Goal: Task Accomplishment & Management: Manage account settings

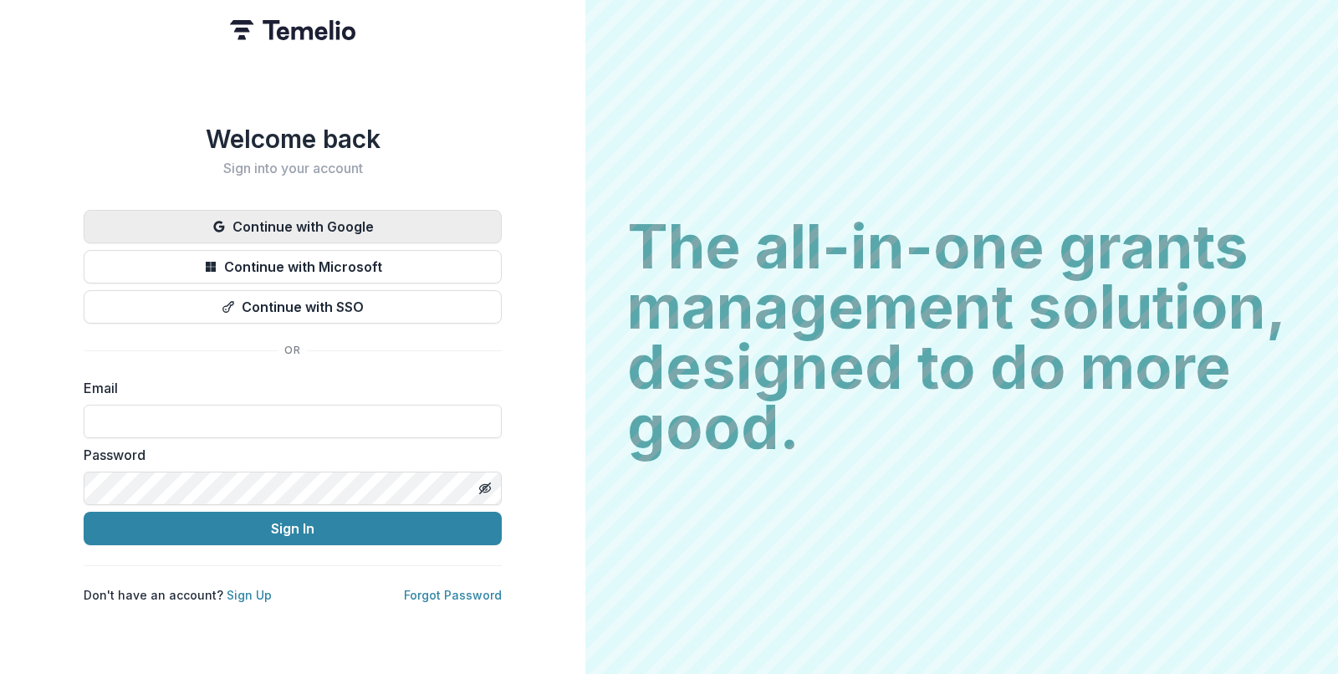
click at [389, 215] on button "Continue with Google" at bounding box center [293, 226] width 418 height 33
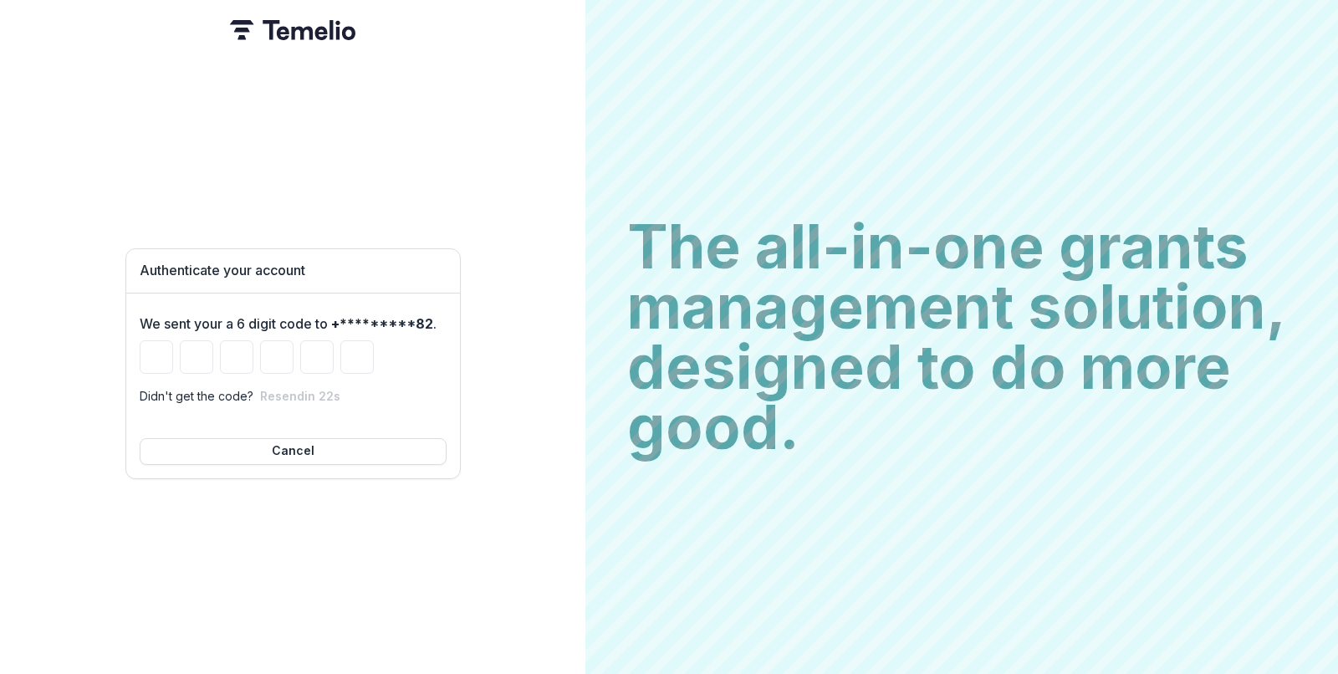
type input "*"
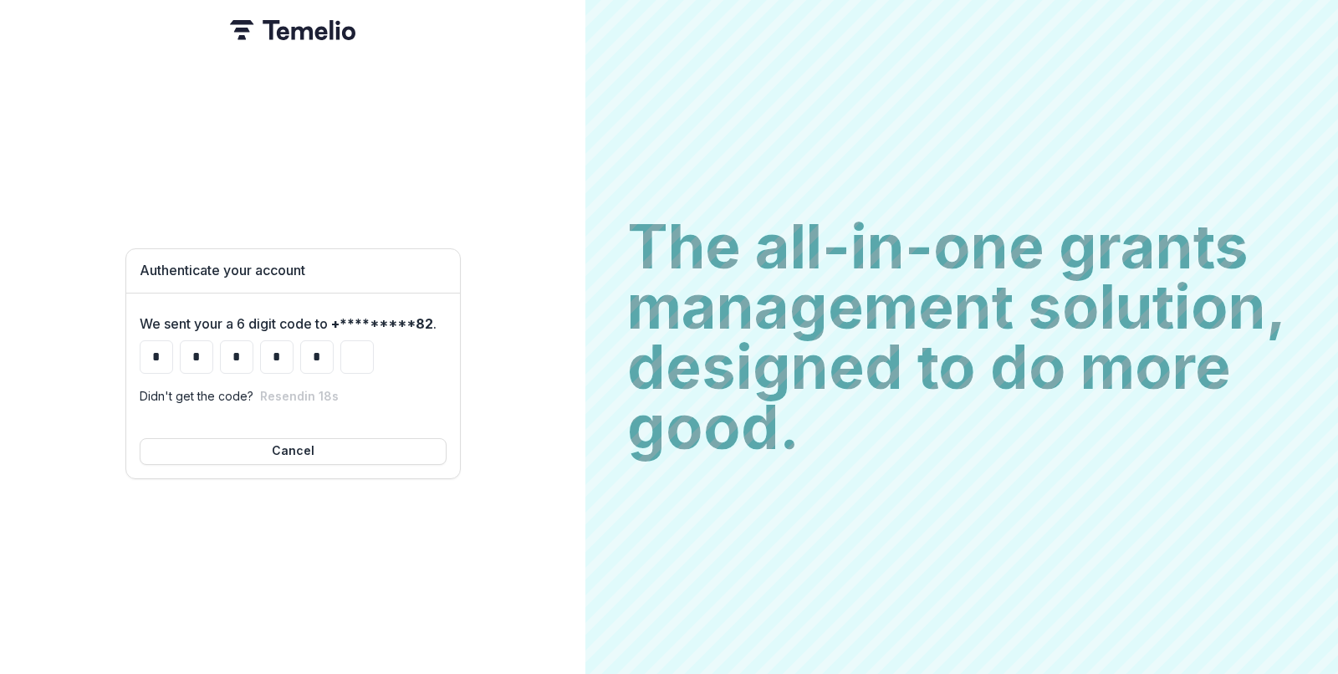
type input "*"
